Goal: Information Seeking & Learning: Stay updated

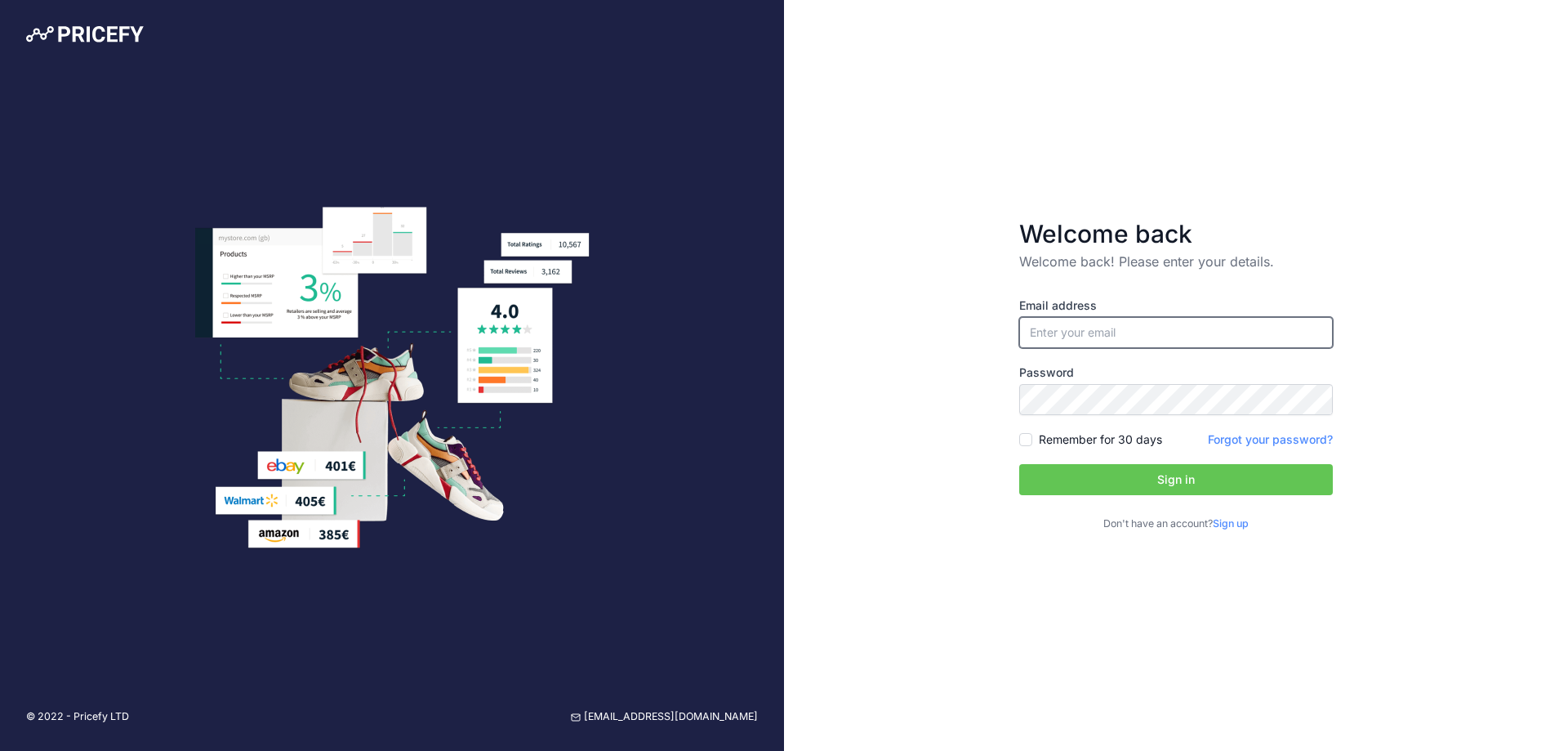
click at [1110, 332] on input "email" at bounding box center [1176, 332] width 314 height 31
drag, startPoint x: 1094, startPoint y: 330, endPoint x: 873, endPoint y: 320, distance: 221.2
click at [873, 320] on div "Welcome back Welcome back! Please enter your details. Email address alicia.tayl…" at bounding box center [1176, 375] width 784 height 751
type input "[EMAIL_ADDRESS][DOMAIN_NAME]"
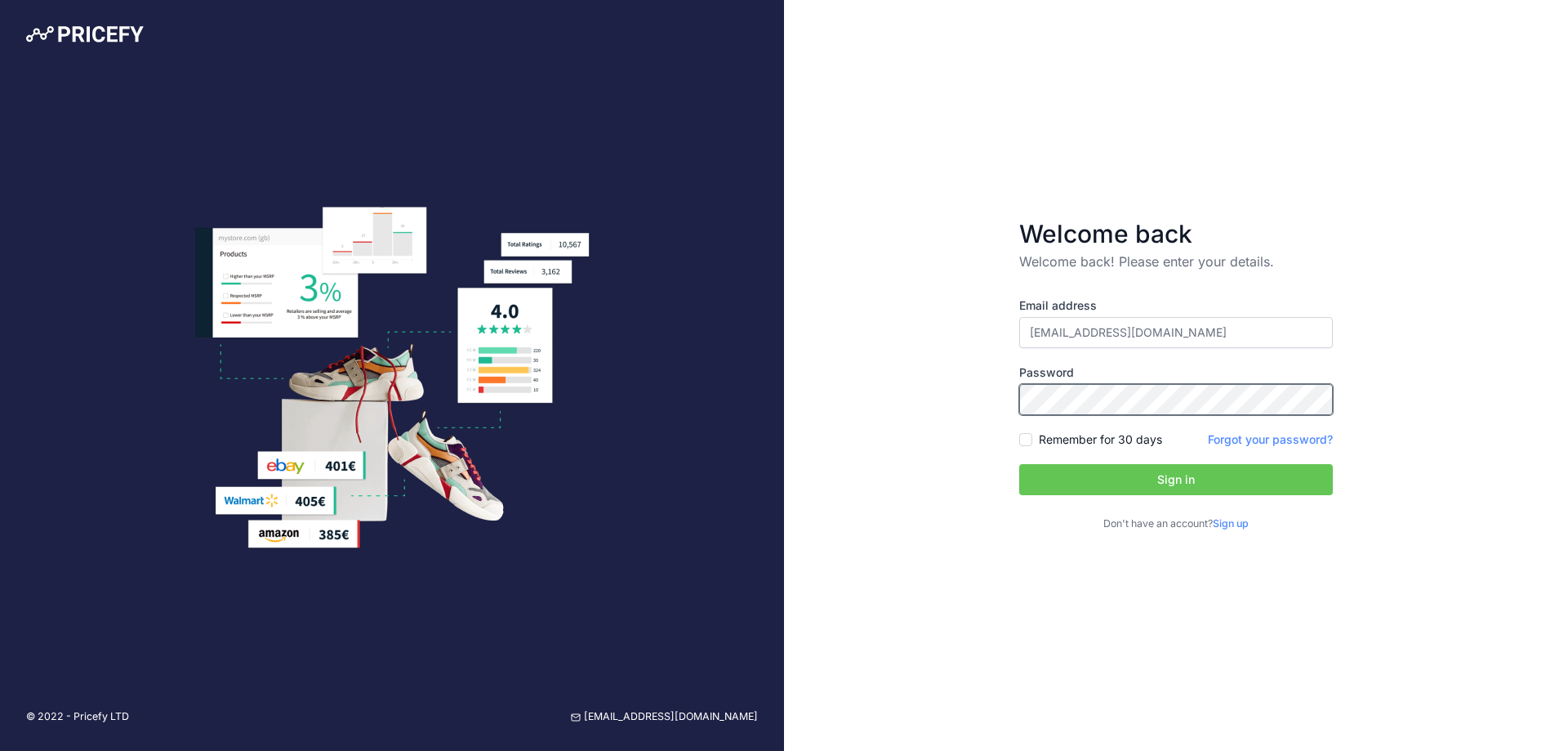
click at [487, 406] on div "© 2022 - Pricefy LTD support@pricefy.io Welcome back Welcome back! Please enter…" at bounding box center [784, 375] width 1568 height 751
click at [1019, 464] on button "Sign in" at bounding box center [1176, 480] width 314 height 31
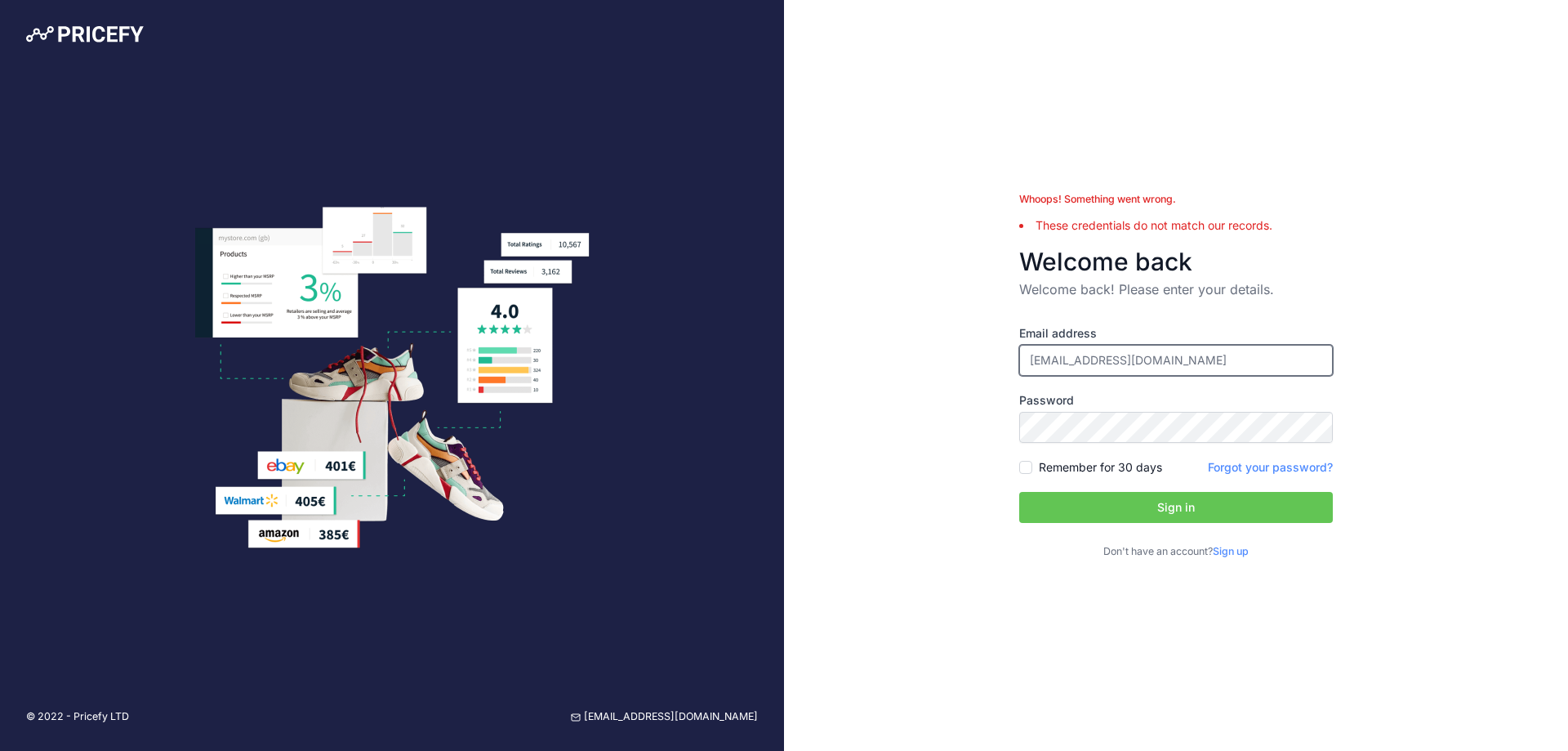
click at [1076, 359] on input "[EMAIL_ADDRESS][DOMAIN_NAME]" at bounding box center [1176, 360] width 314 height 31
type input "[EMAIL_ADDRESS][DOMAIN_NAME]"
click at [1019, 492] on button "Sign in" at bounding box center [1176, 507] width 314 height 31
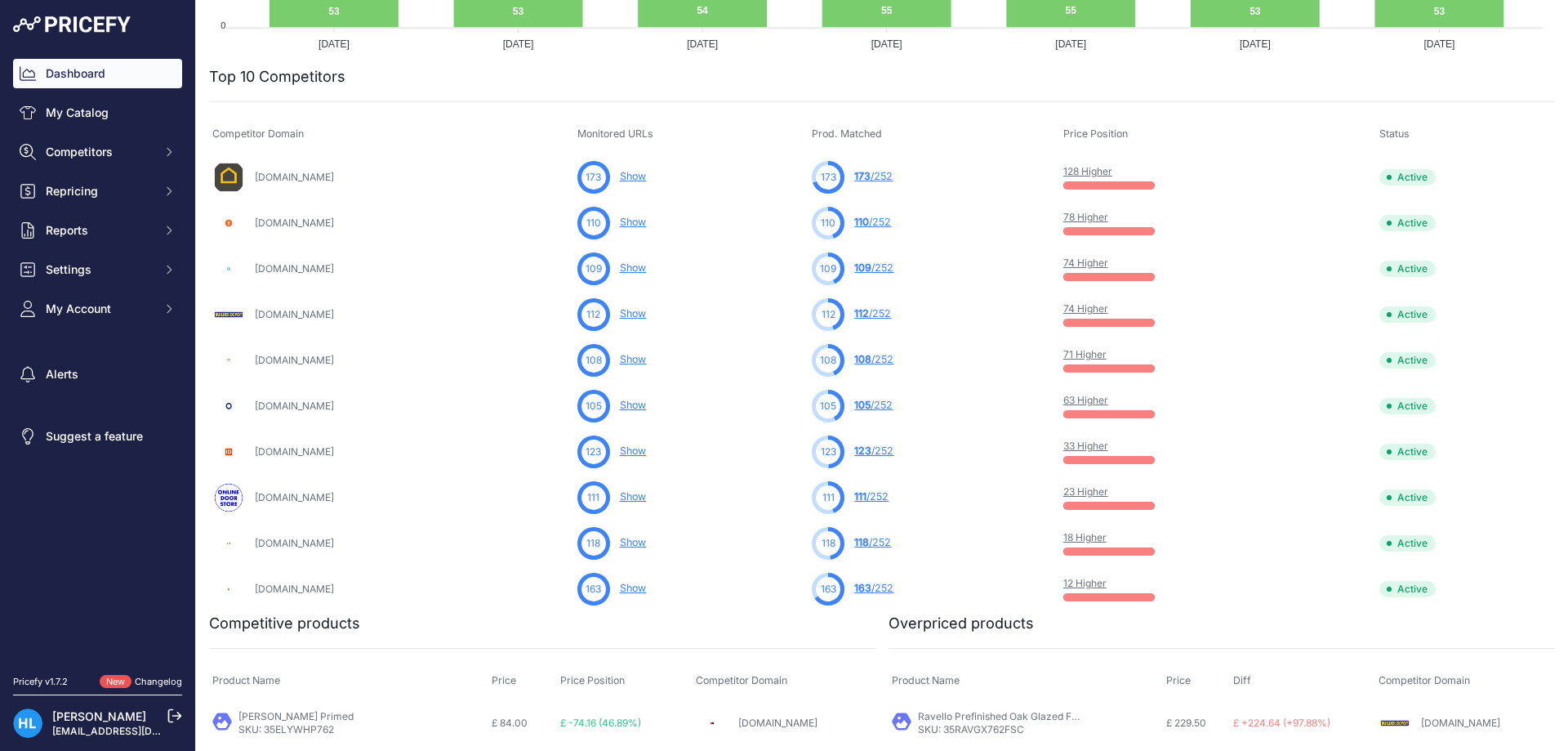
scroll to position [490, 0]
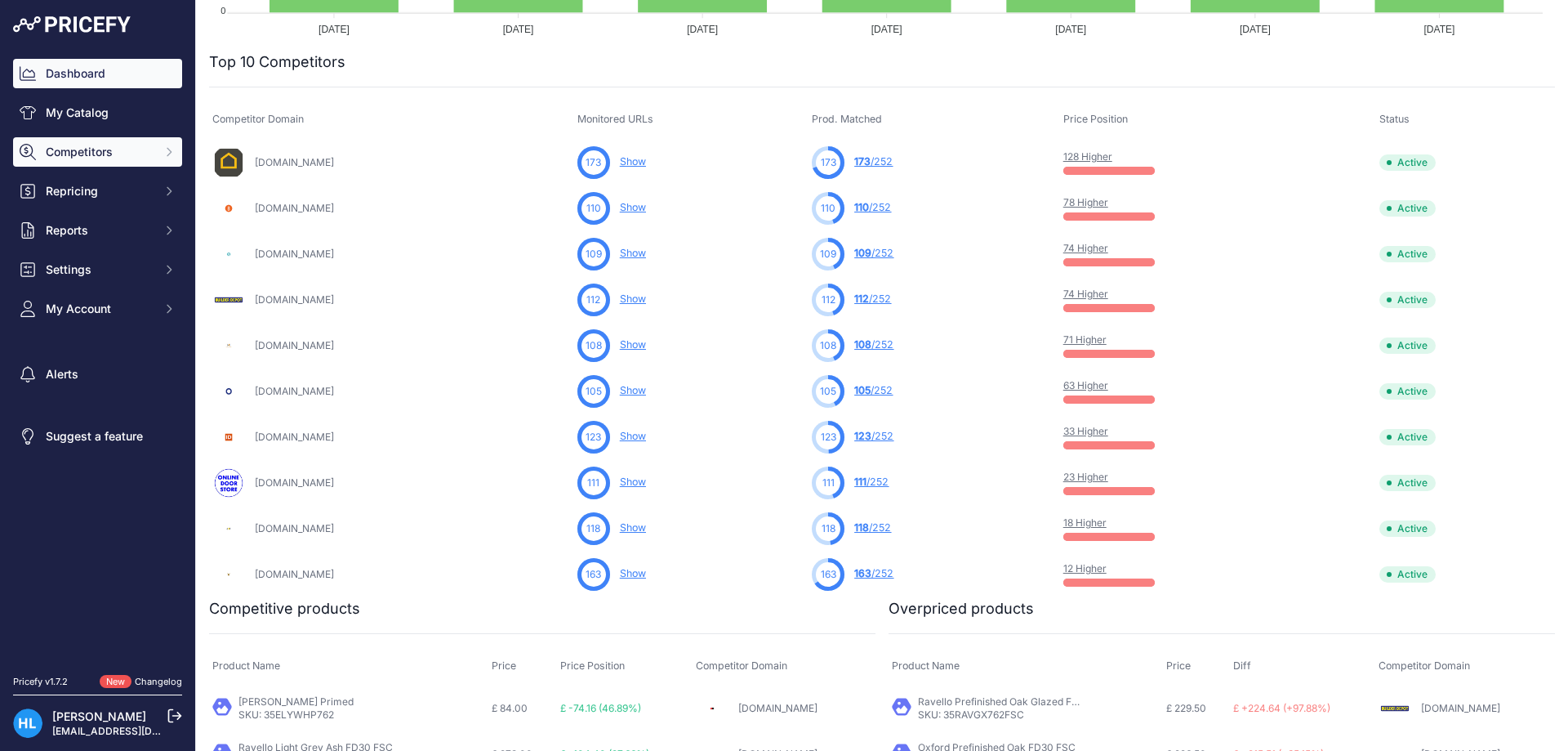
click at [83, 155] on span "Competitors" at bounding box center [99, 152] width 107 height 17
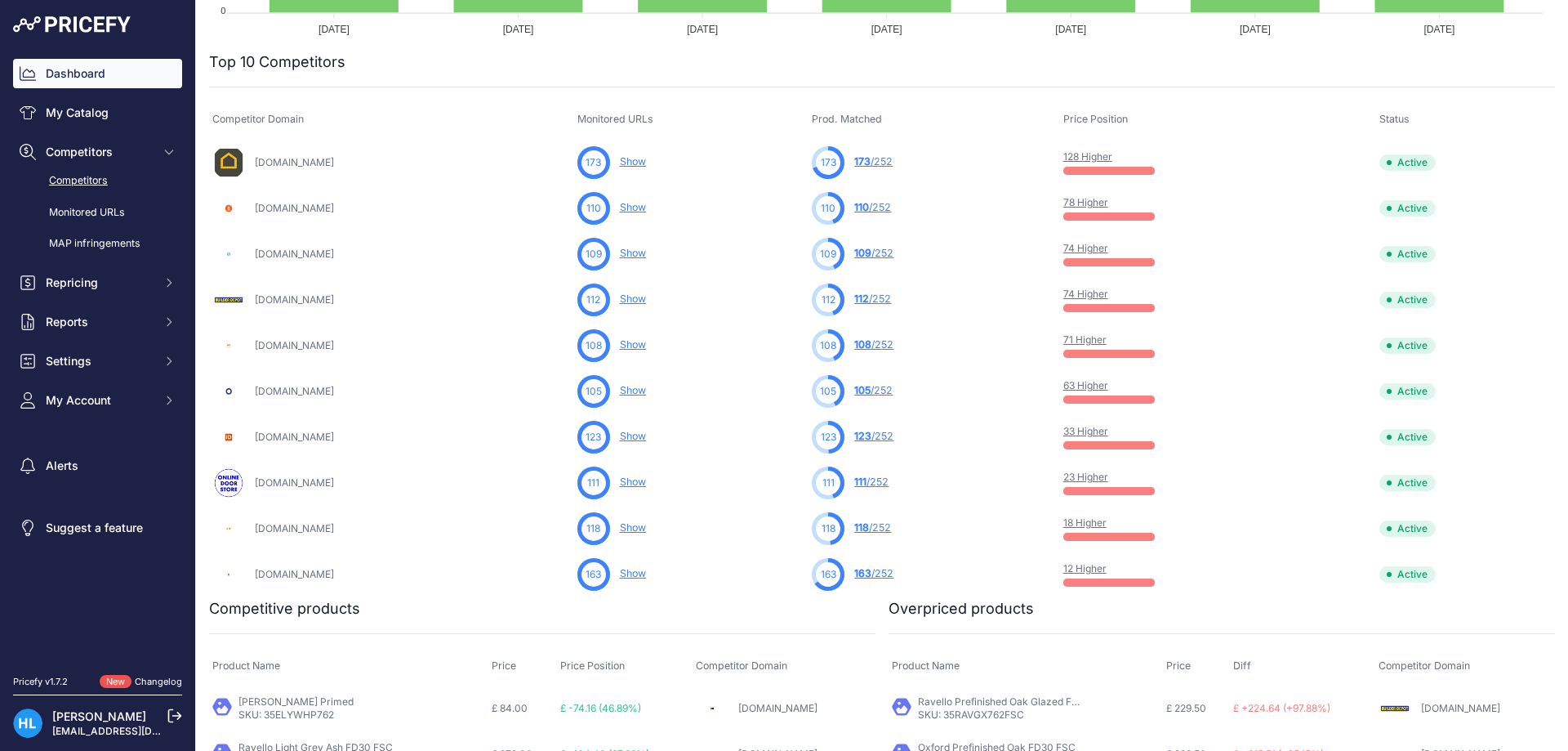
click at [93, 180] on link "Competitors" at bounding box center [98, 181] width 169 height 28
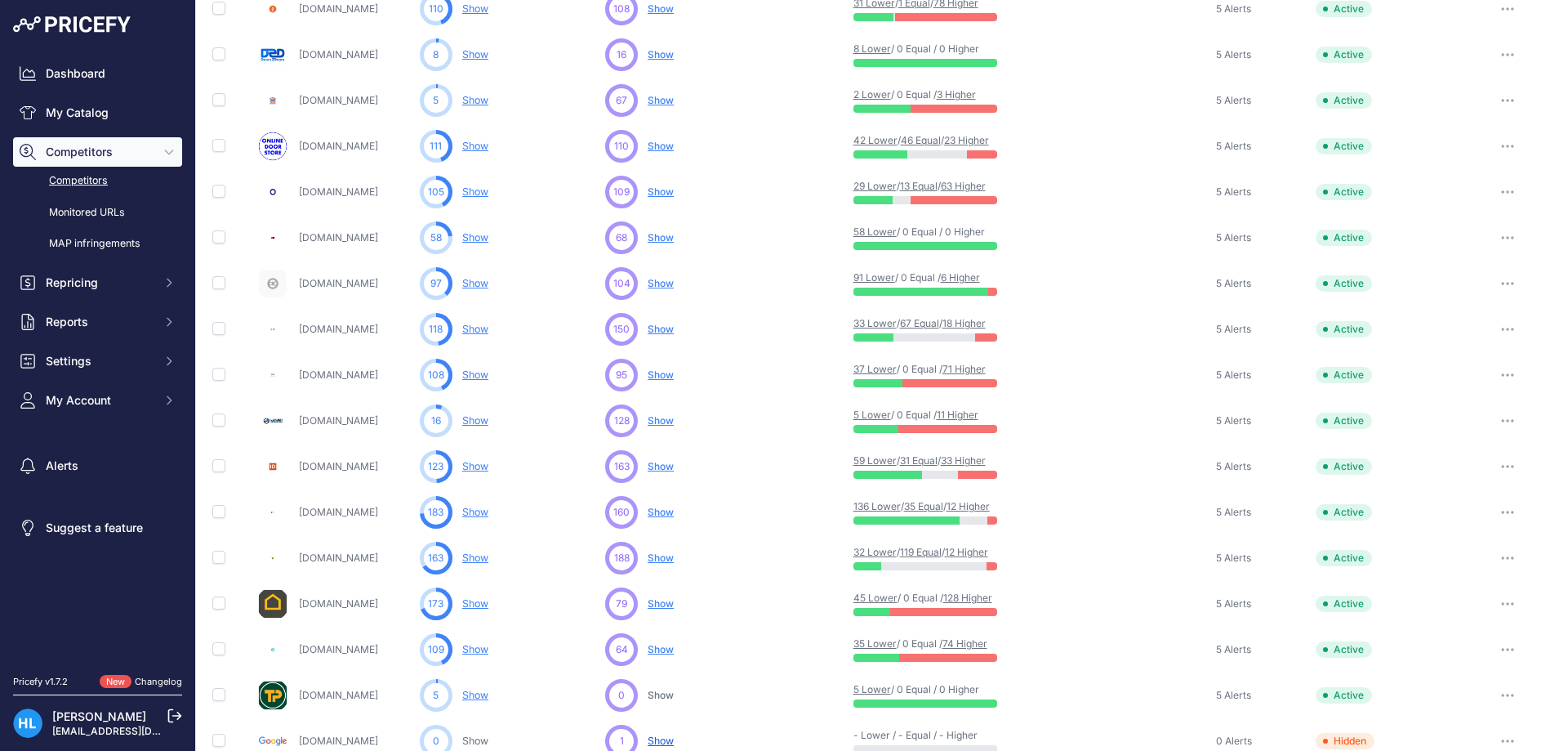
scroll to position [393, 0]
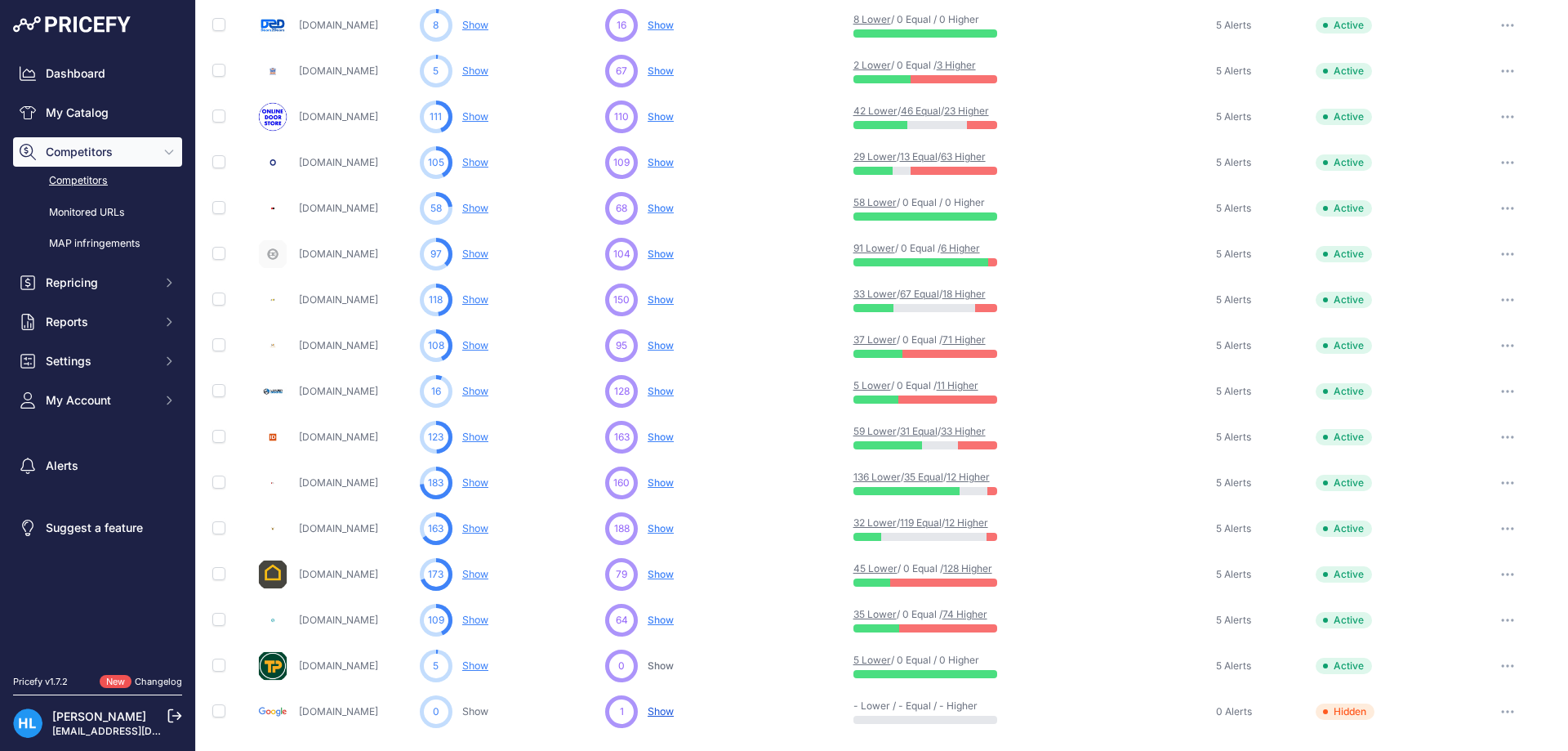
click at [966, 567] on link "128 Higher" at bounding box center [968, 568] width 49 height 13
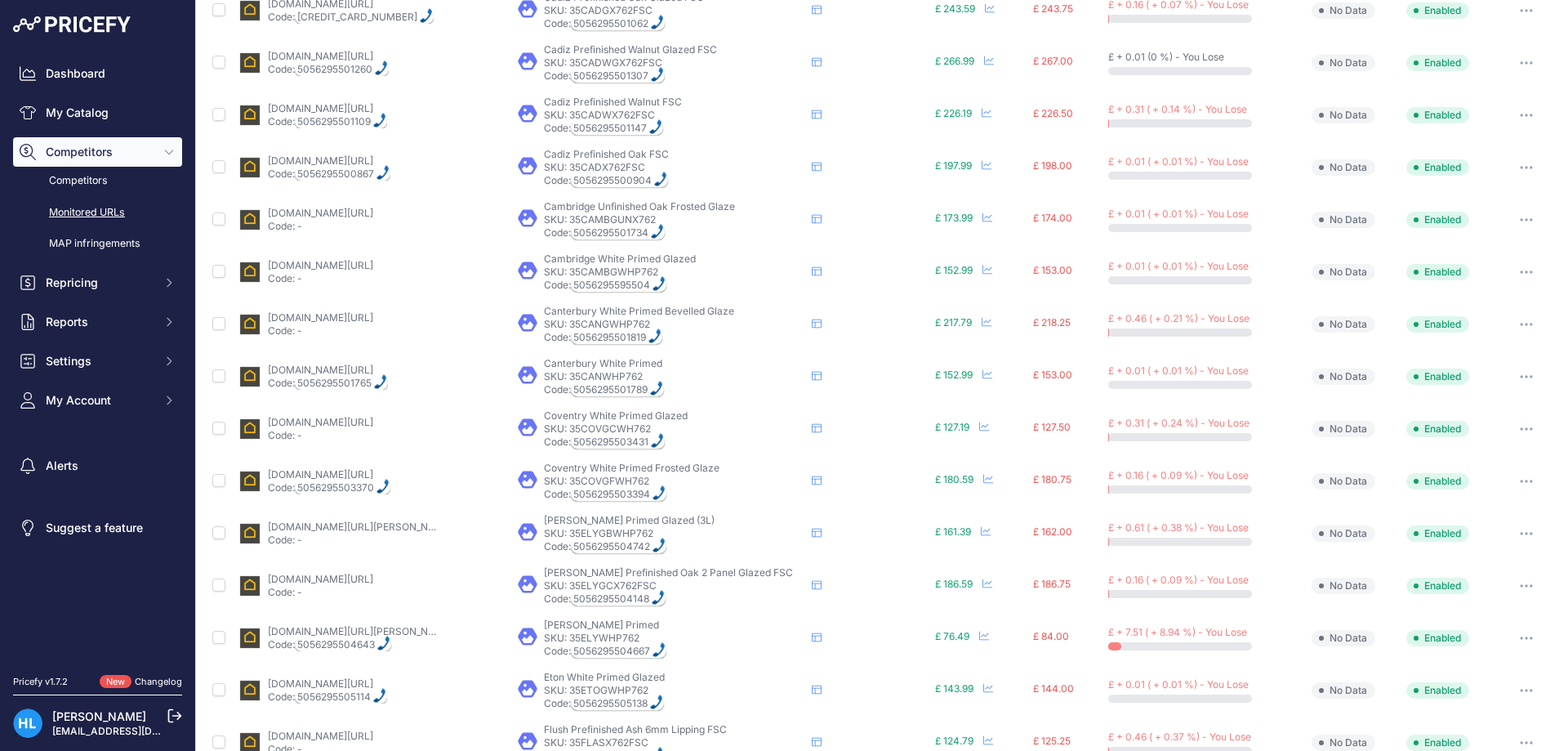
scroll to position [408, 0]
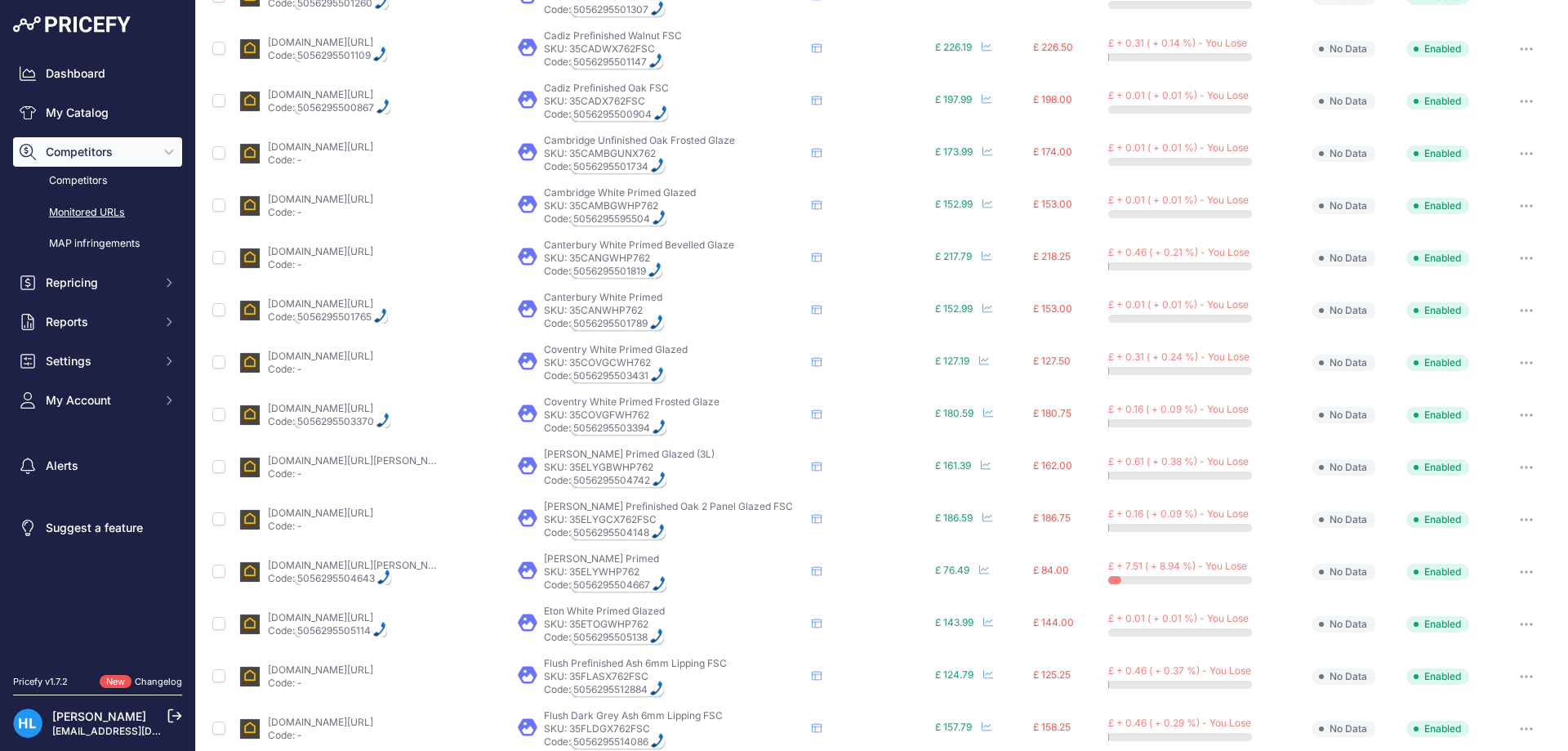
click at [331, 566] on link "doorgiant.com/white-primed-doors/deanta-ely-white-primed-door/" at bounding box center [360, 565] width 185 height 13
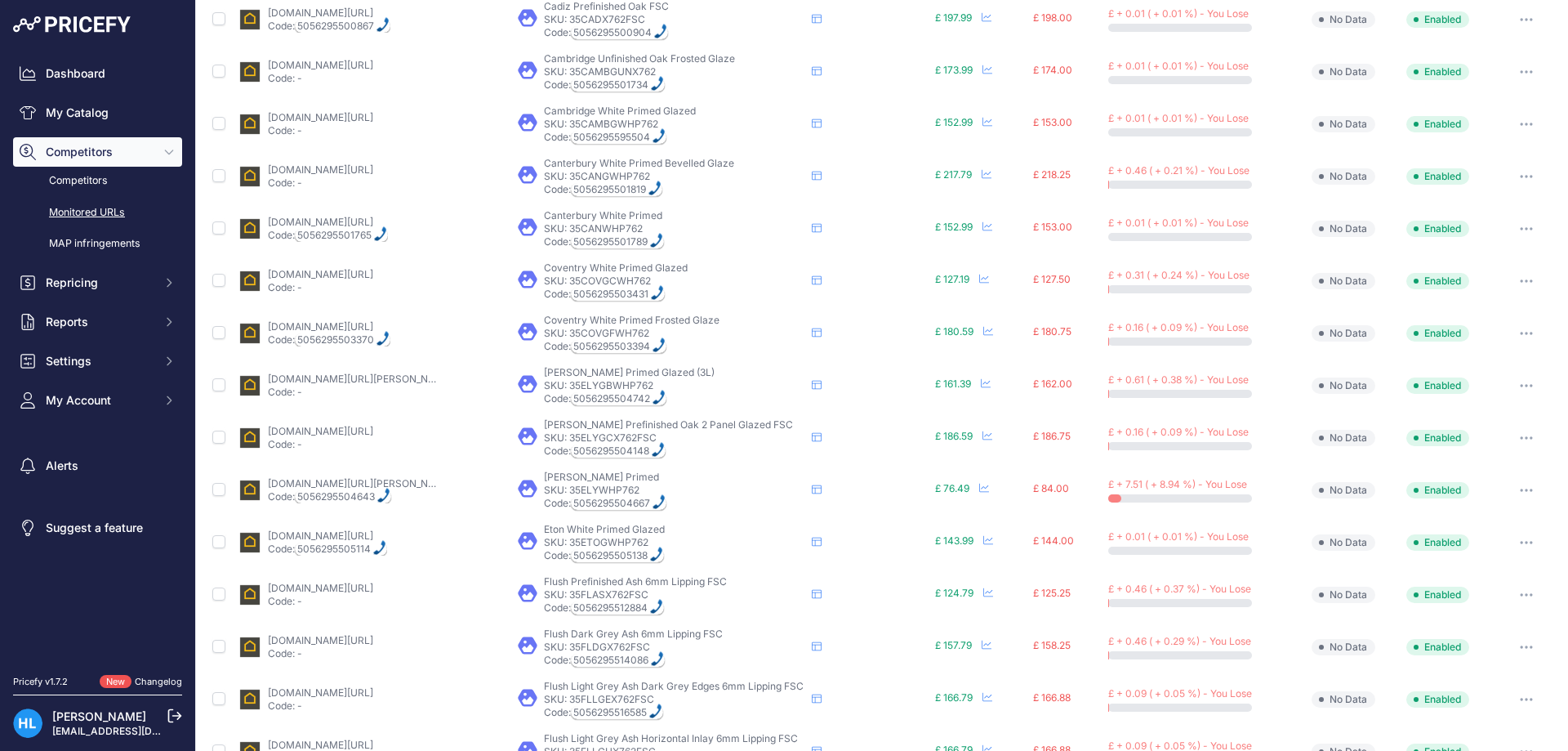
scroll to position [585, 0]
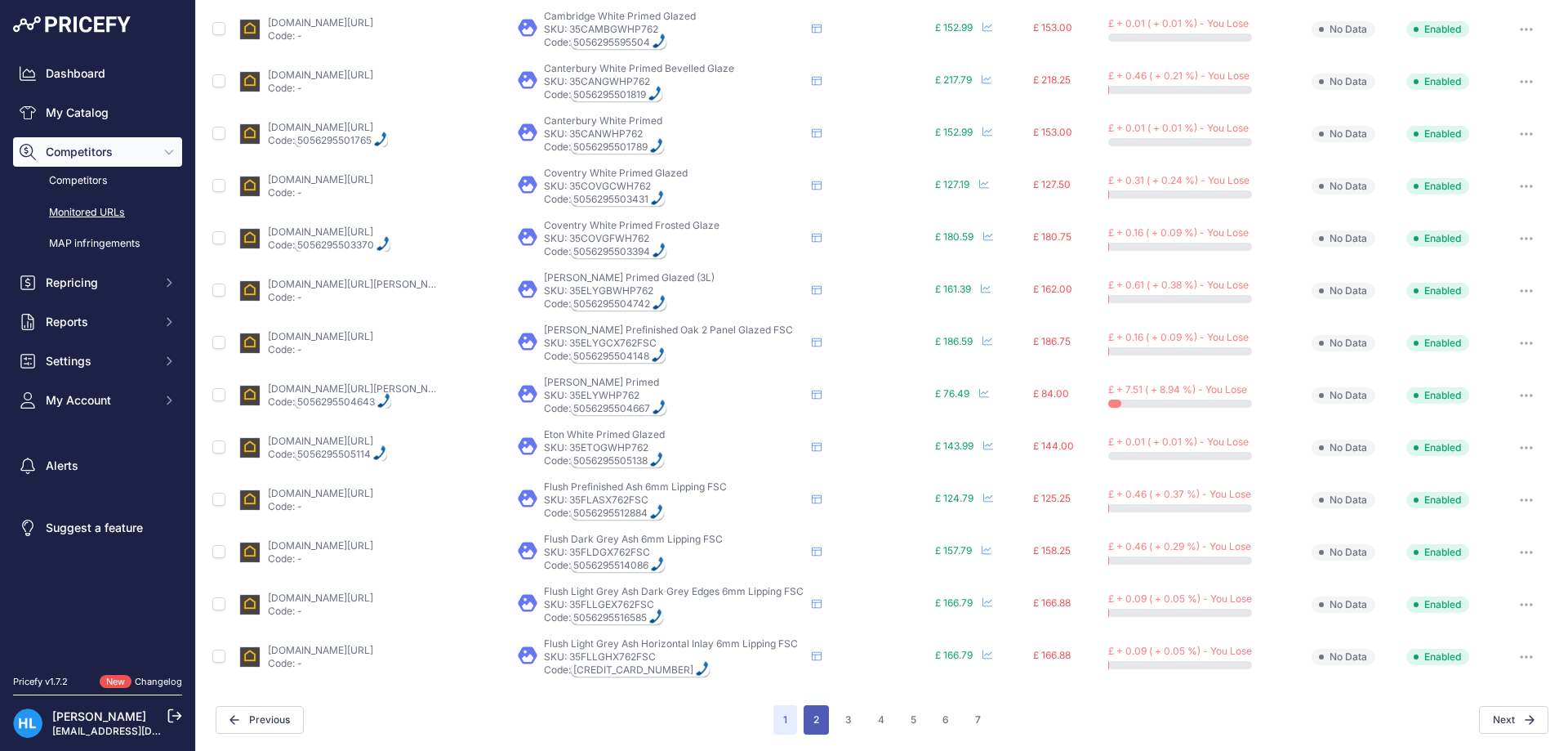
click at [809, 725] on button "2" at bounding box center [817, 719] width 25 height 29
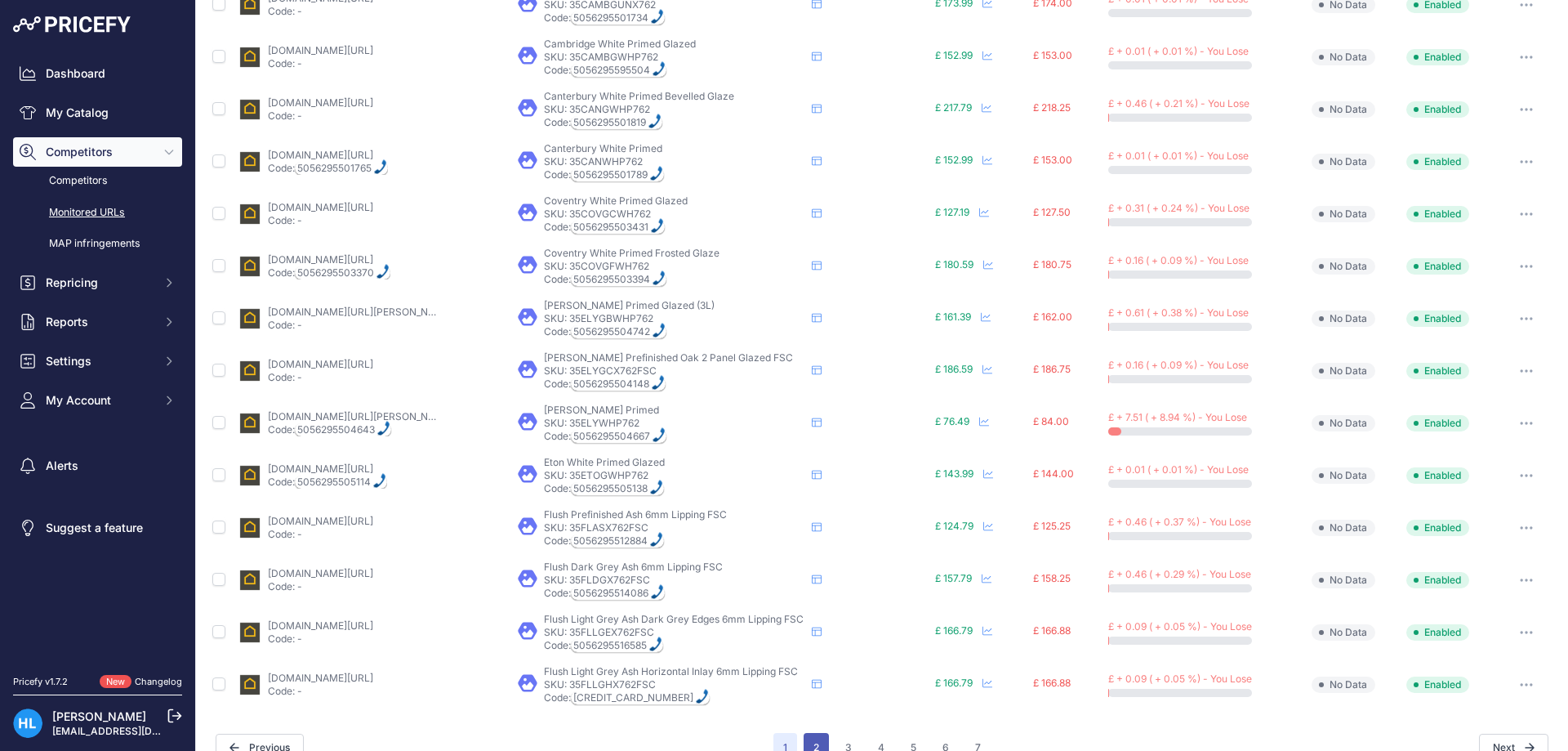
scroll to position [613, 0]
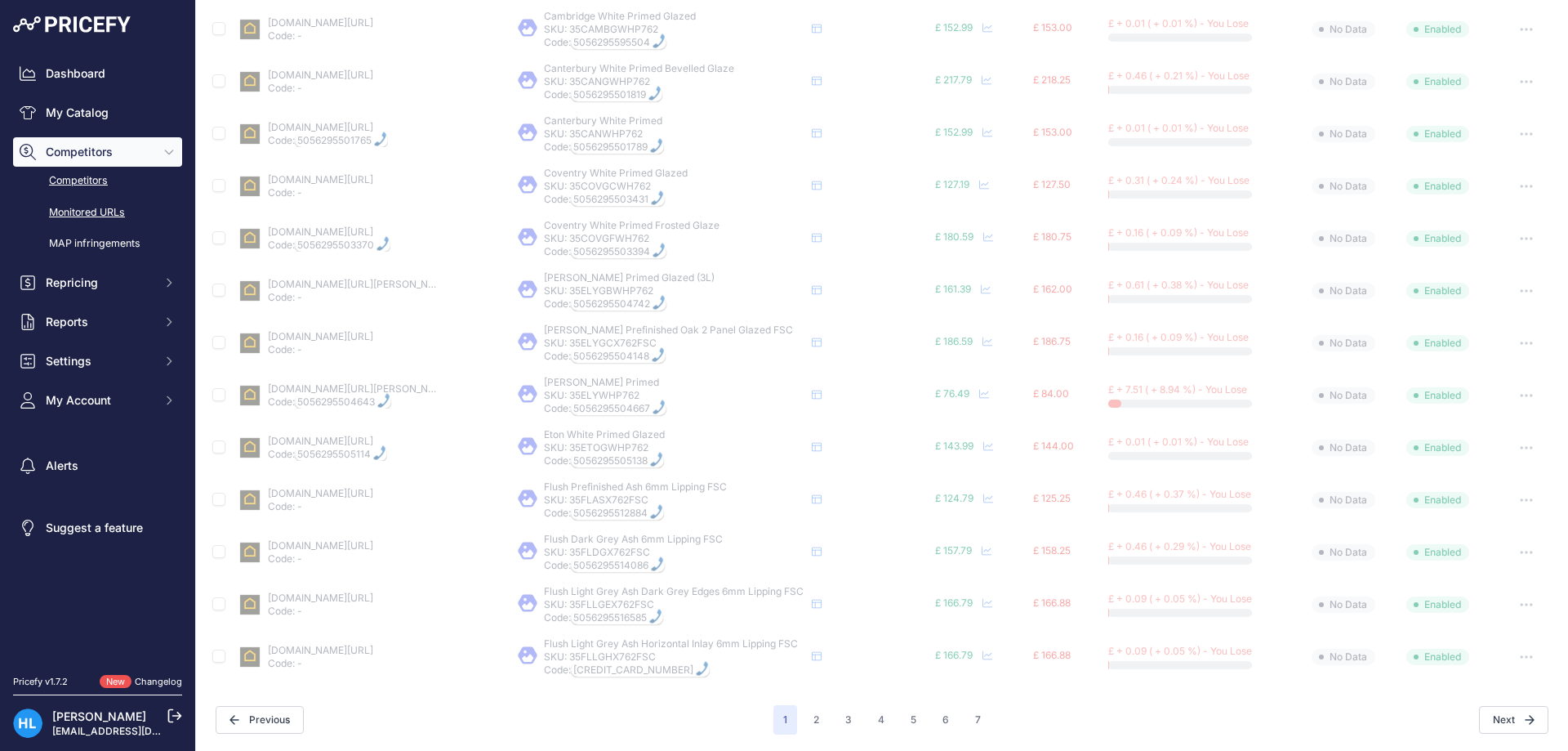
click at [97, 186] on link "Competitors" at bounding box center [98, 181] width 169 height 28
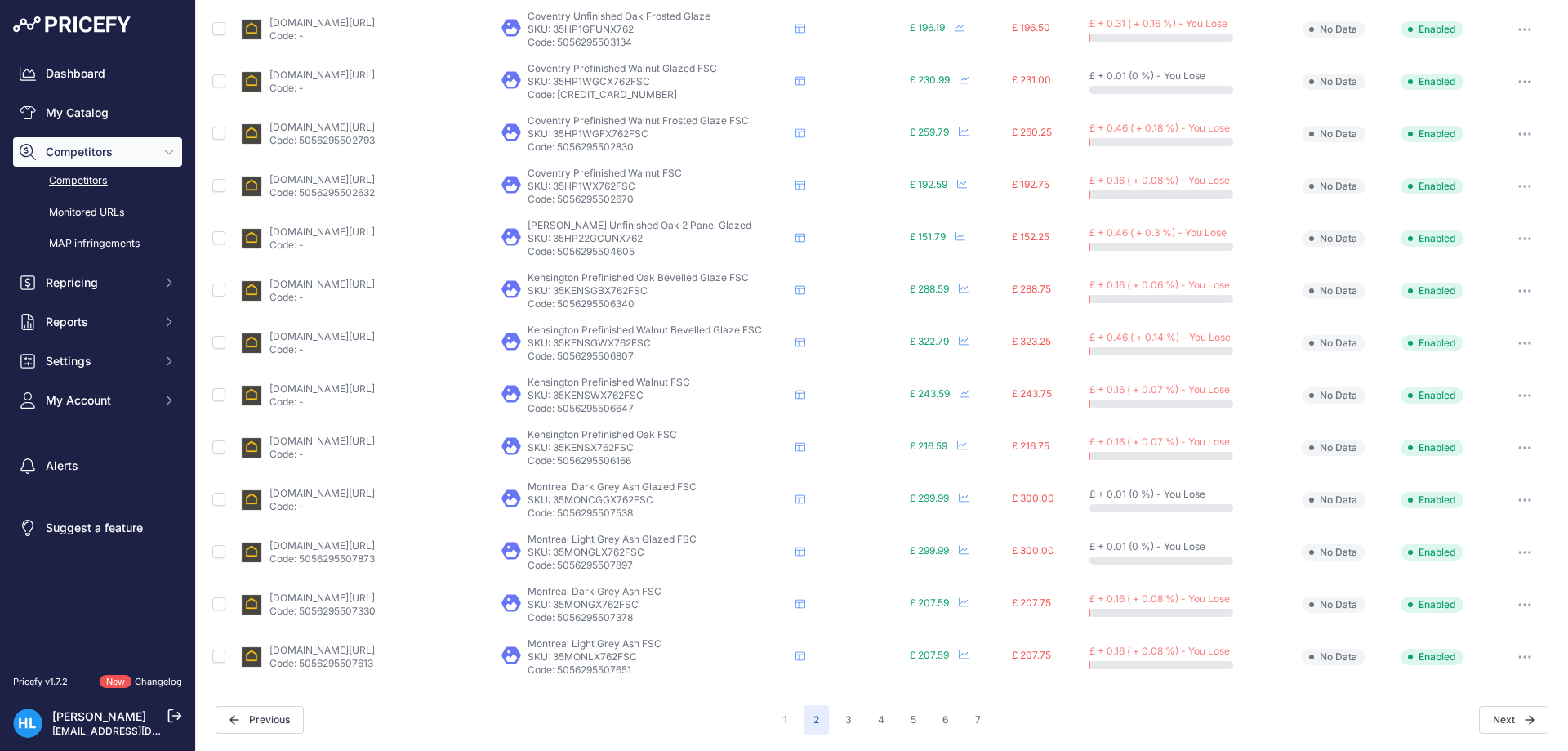
scroll to position [584, 0]
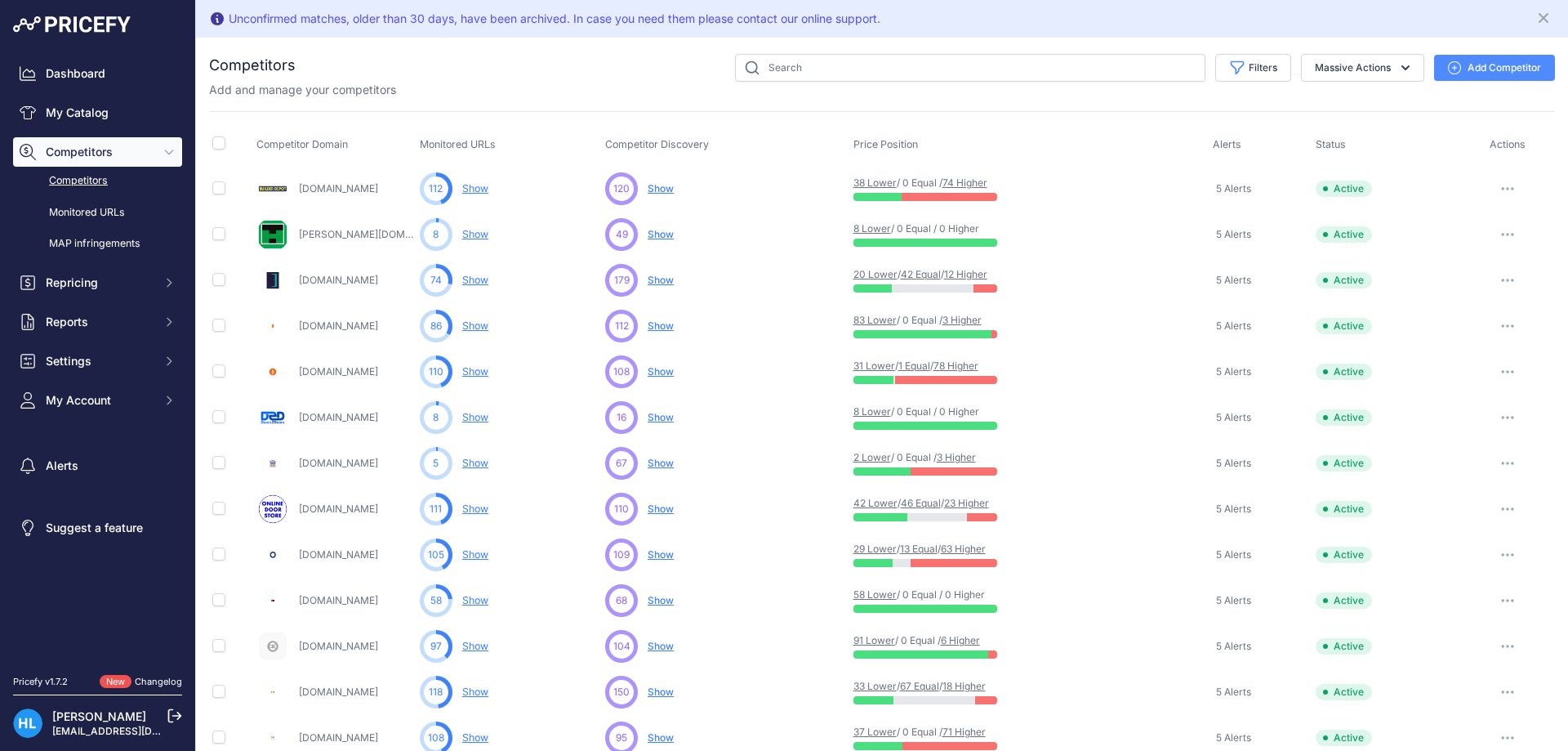
click at [958, 361] on link "78 Higher" at bounding box center [956, 365] width 45 height 13
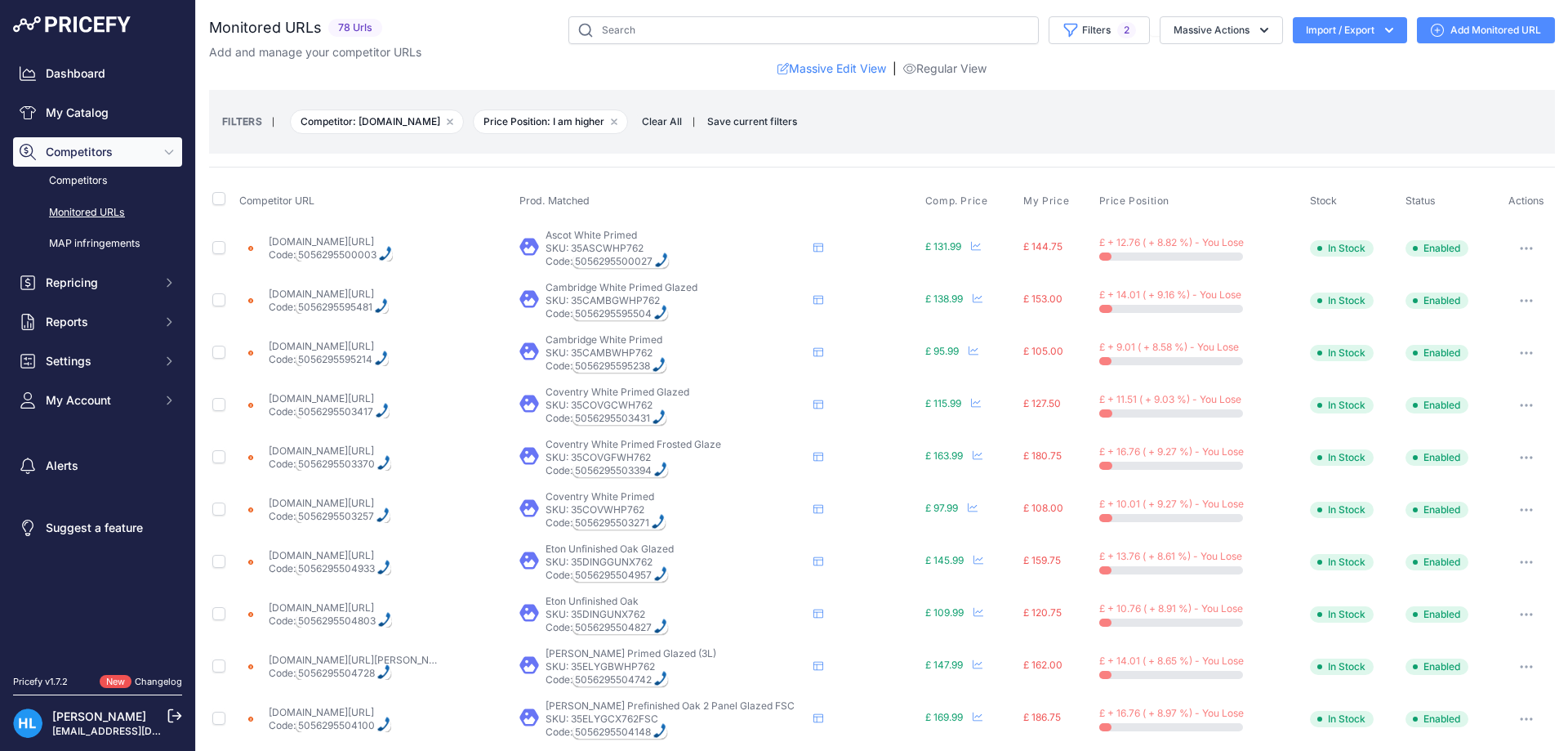
scroll to position [585, 0]
